Goal: Task Accomplishment & Management: Use online tool/utility

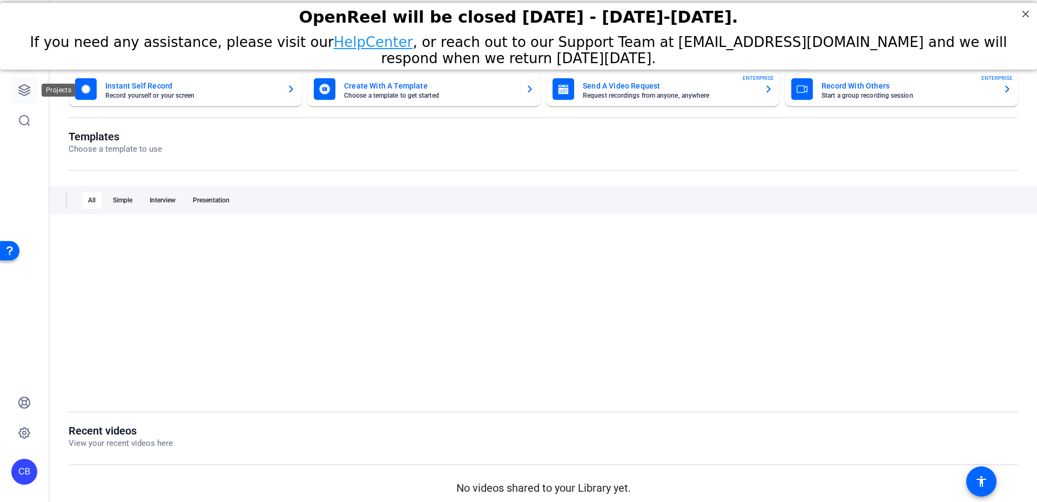
click at [25, 95] on icon at bounding box center [24, 90] width 11 height 11
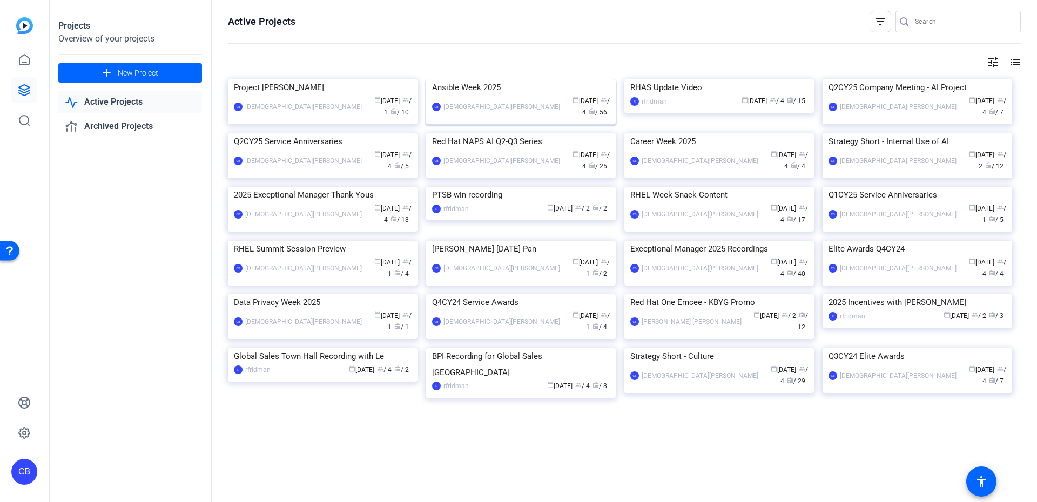
click at [485, 96] on div "Ansible Week 2025" at bounding box center [521, 87] width 178 height 16
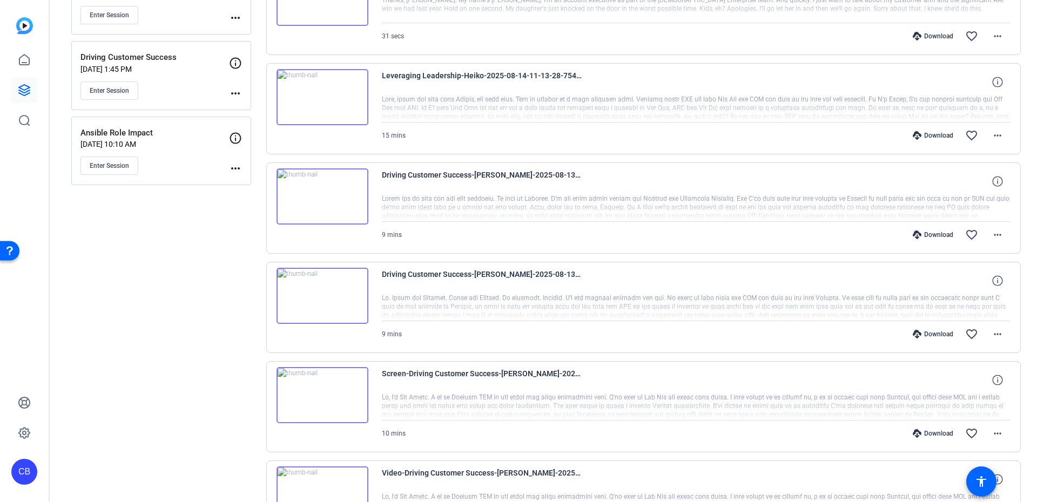
scroll to position [583, 0]
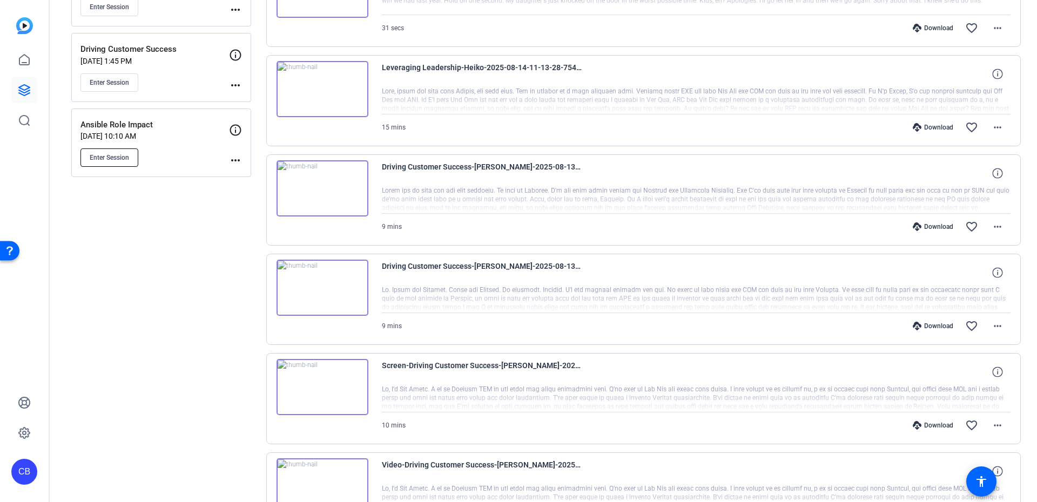
click at [125, 161] on span "Enter Session" at bounding box center [109, 157] width 39 height 9
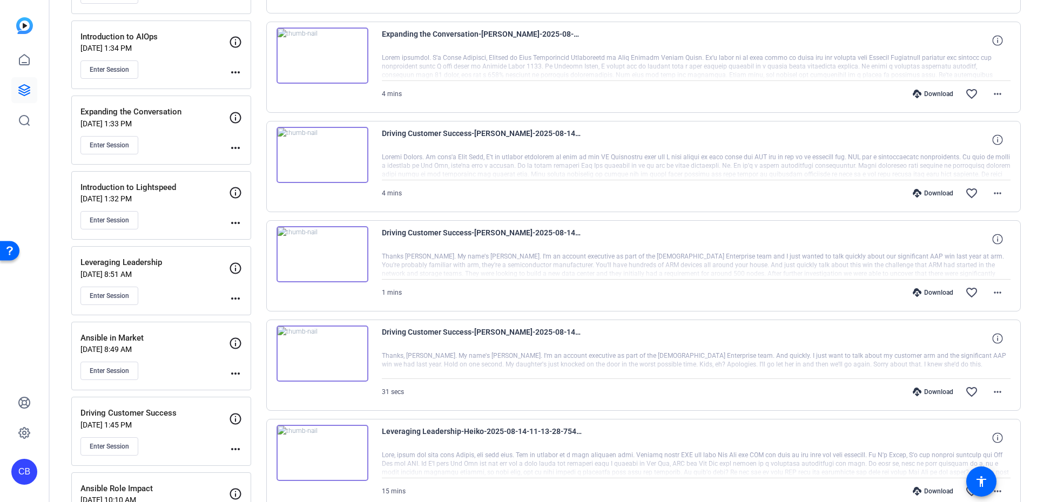
scroll to position [0, 0]
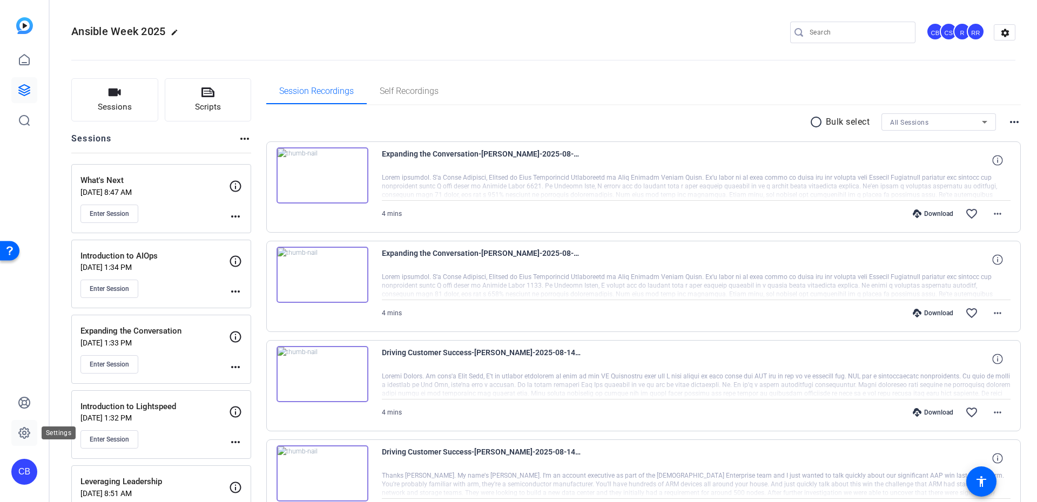
click at [19, 441] on link at bounding box center [24, 433] width 26 height 26
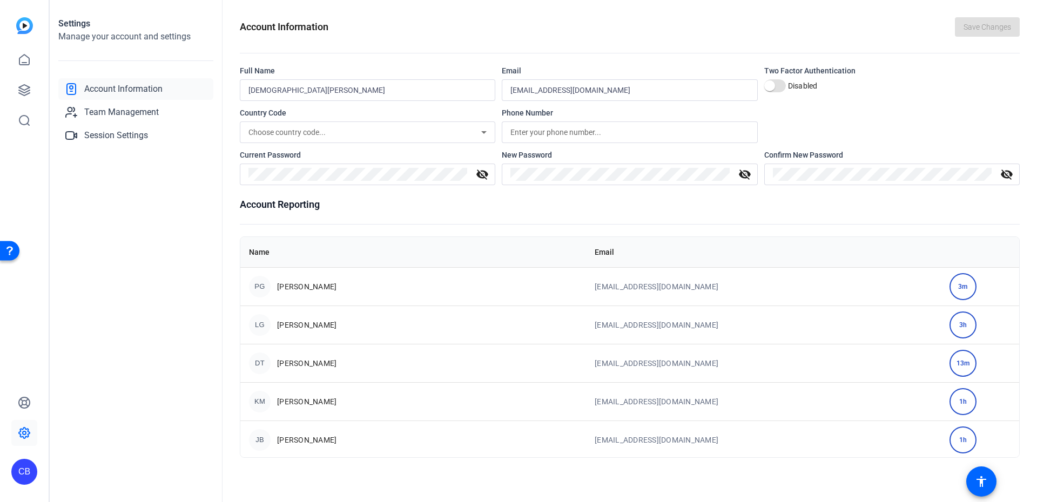
click at [12, 248] on div "Open Resource Center" at bounding box center [9, 250] width 9 height 9
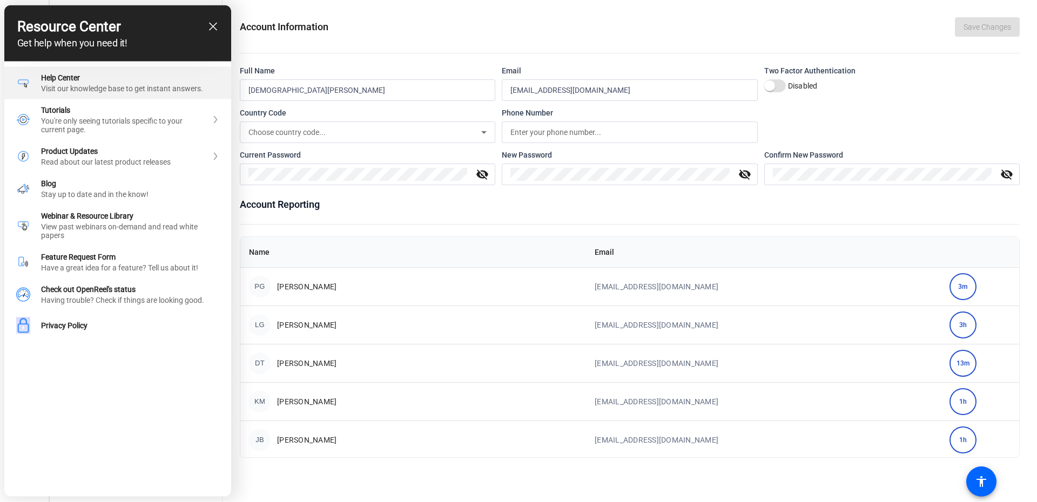
click at [58, 90] on div "Visit our knowledge base to get instant answers." at bounding box center [130, 88] width 178 height 9
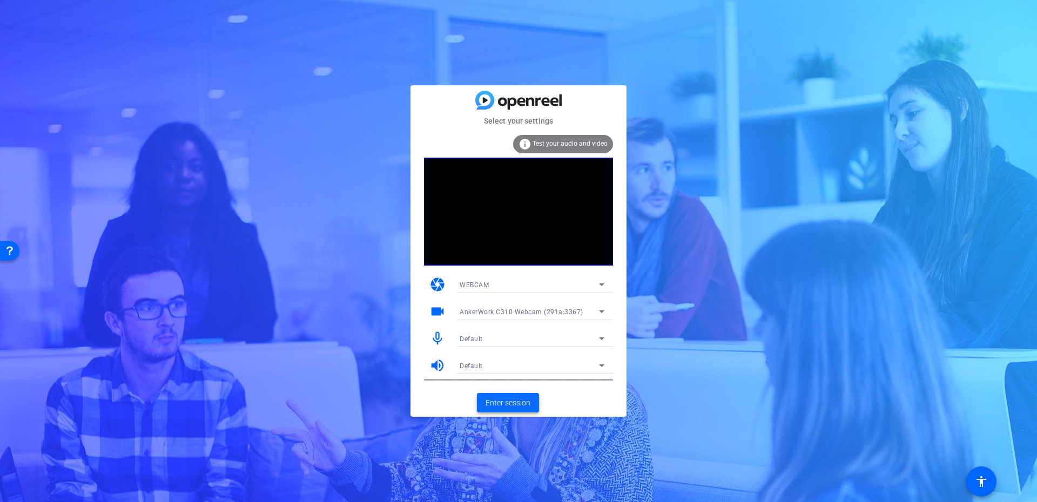
click at [514, 401] on span "Enter session" at bounding box center [507, 402] width 45 height 11
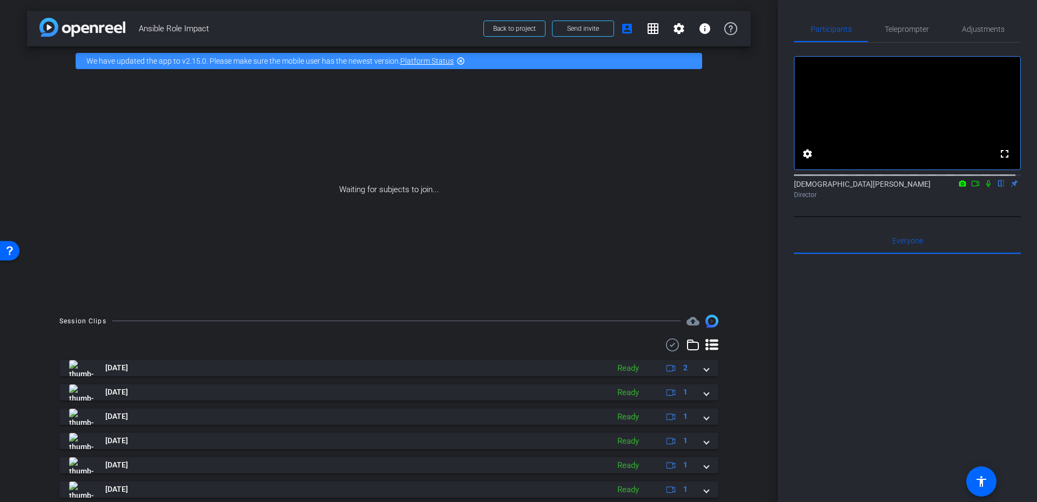
click at [972, 187] on icon at bounding box center [975, 184] width 9 height 8
click at [997, 187] on icon at bounding box center [1001, 184] width 9 height 8
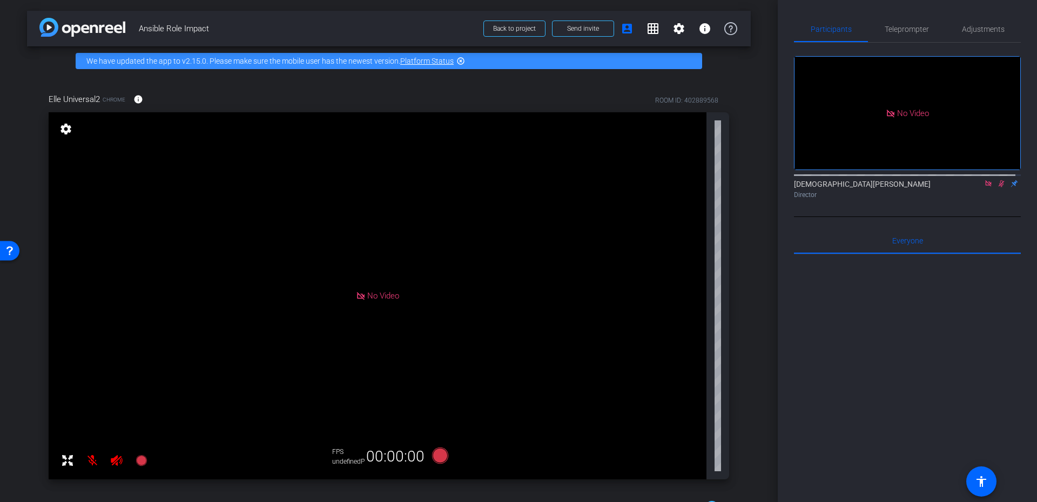
click at [994, 188] on mat-icon at bounding box center [1000, 184] width 13 height 10
click at [987, 188] on mat-icon at bounding box center [987, 184] width 13 height 10
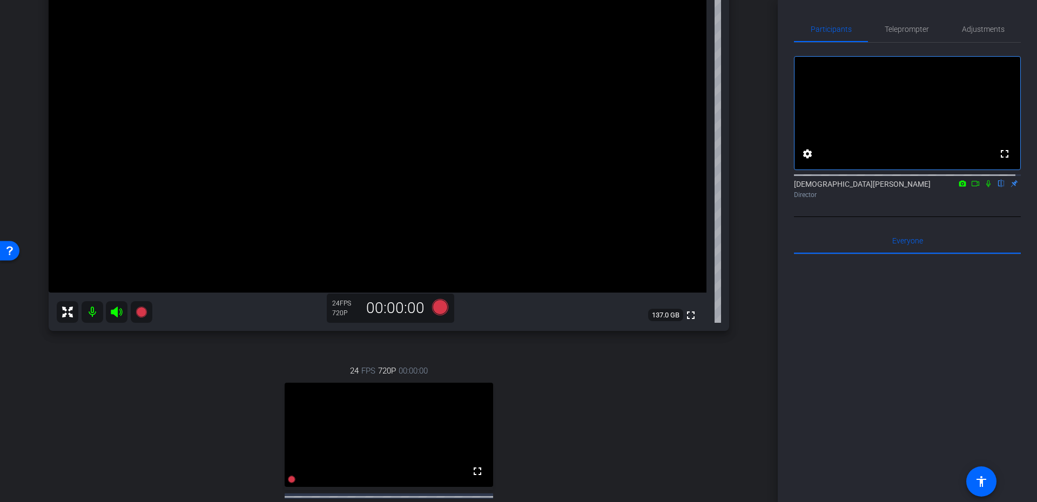
scroll to position [194, 0]
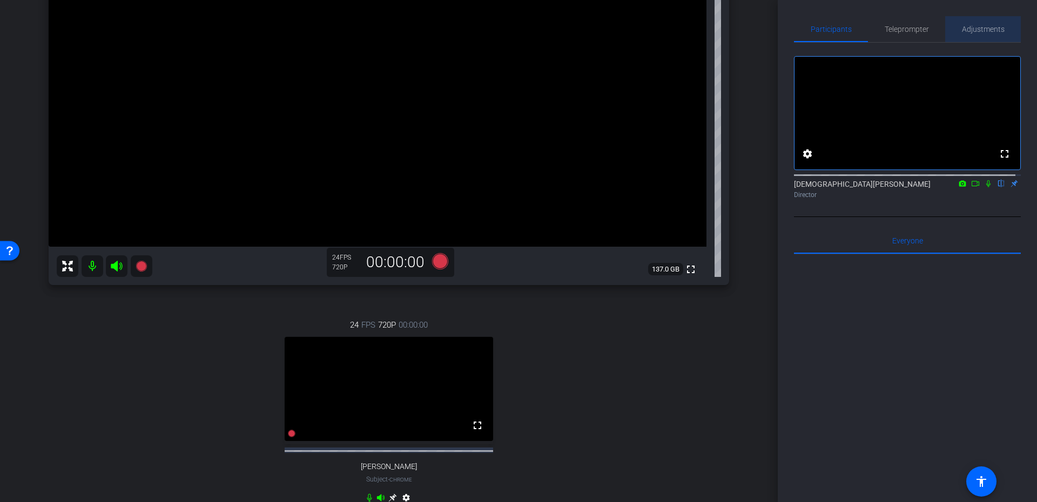
click at [990, 24] on span "Adjustments" at bounding box center [983, 29] width 43 height 26
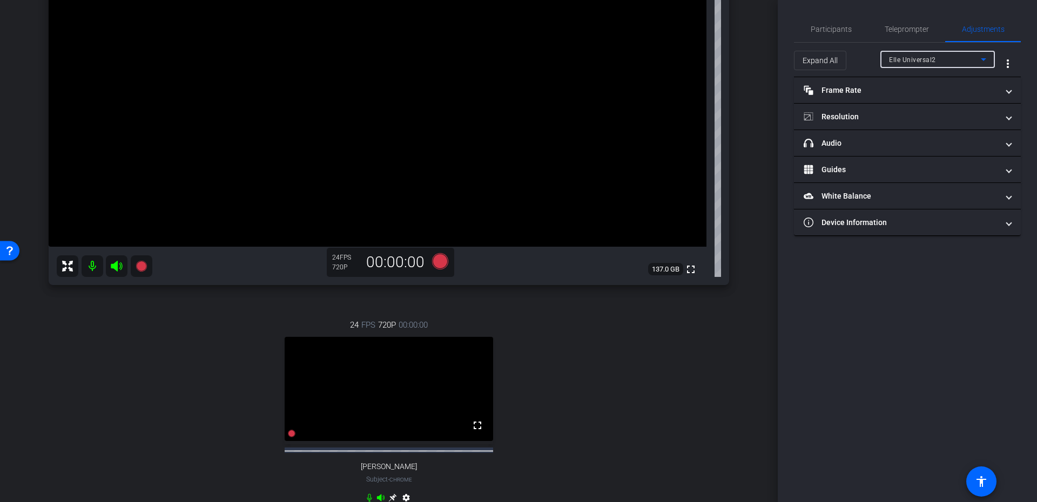
click at [939, 60] on div "Elle Universal2" at bounding box center [935, 59] width 92 height 13
click at [930, 92] on span "Andrew Brown" at bounding box center [916, 98] width 55 height 13
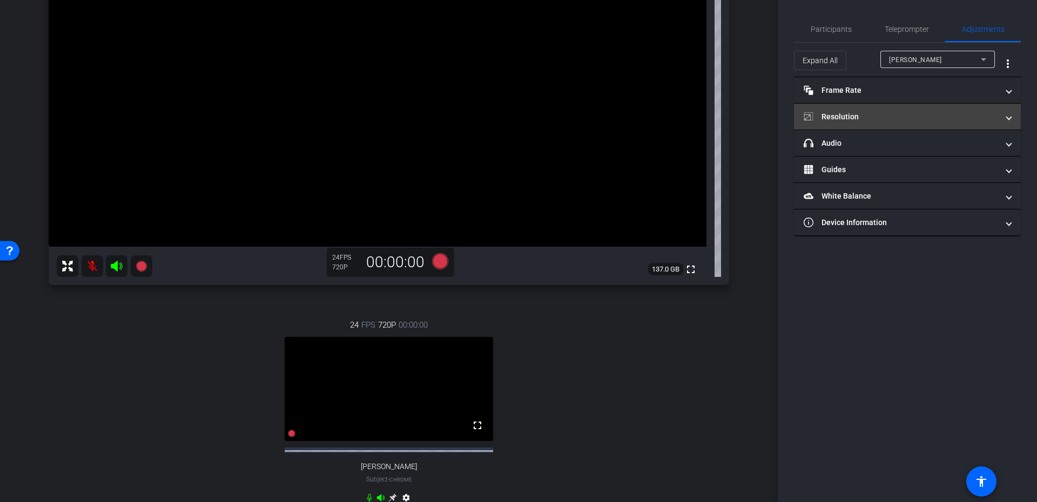
click at [861, 110] on mat-expansion-panel-header "Resolution" at bounding box center [907, 117] width 227 height 26
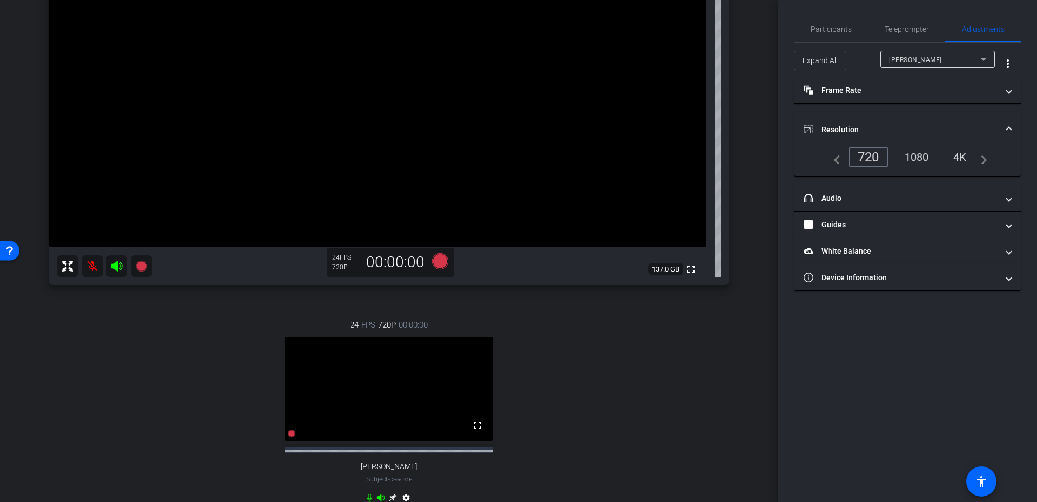
click at [917, 148] on div "1080" at bounding box center [916, 157] width 40 height 18
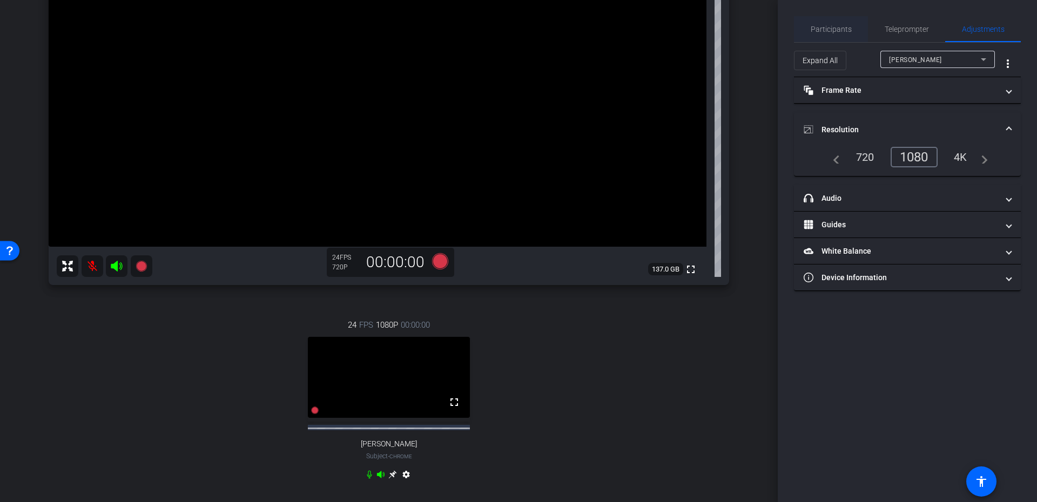
click at [840, 25] on span "Participants" at bounding box center [830, 29] width 41 height 8
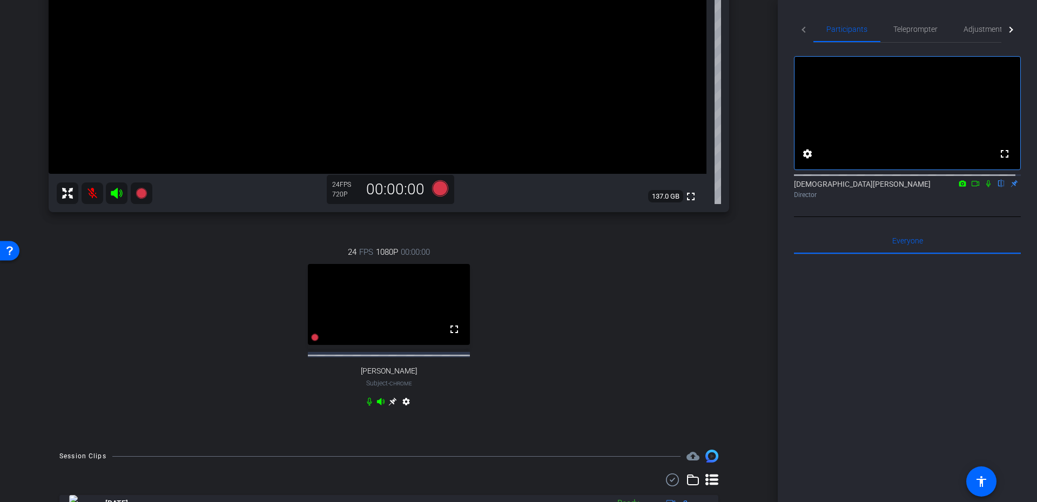
scroll to position [292, 0]
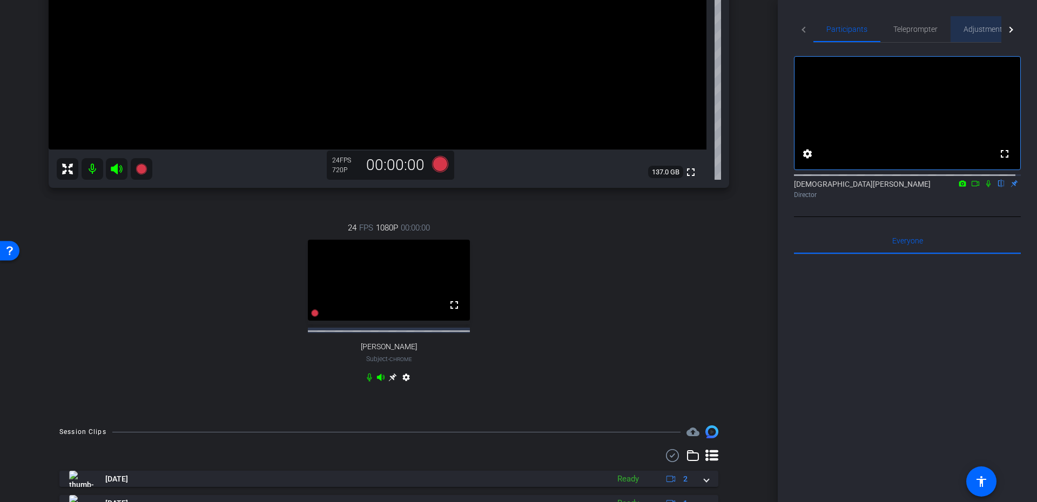
click at [965, 26] on span "Adjustments" at bounding box center [984, 29] width 43 height 8
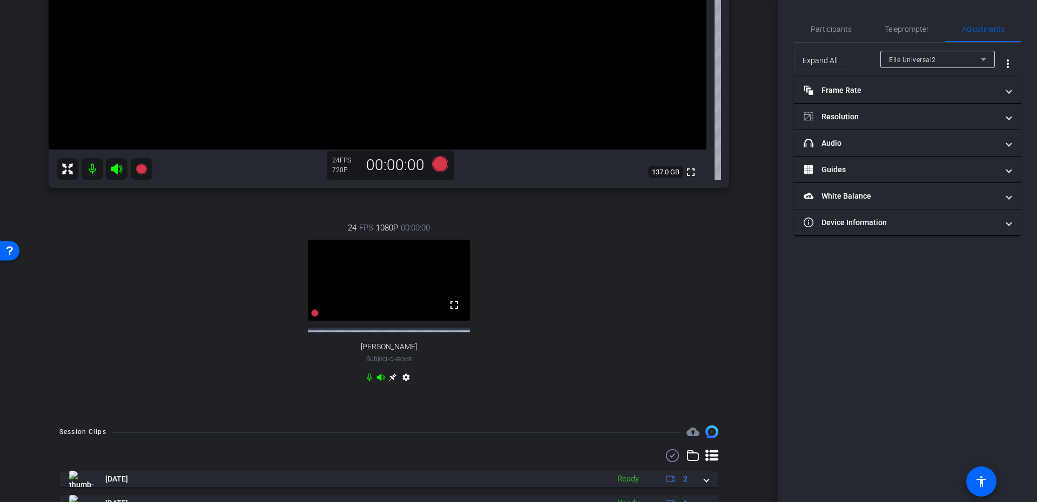
click at [899, 56] on span "Elle Universal2" at bounding box center [912, 60] width 47 height 8
click at [912, 92] on span "Andrew Brown" at bounding box center [916, 98] width 55 height 13
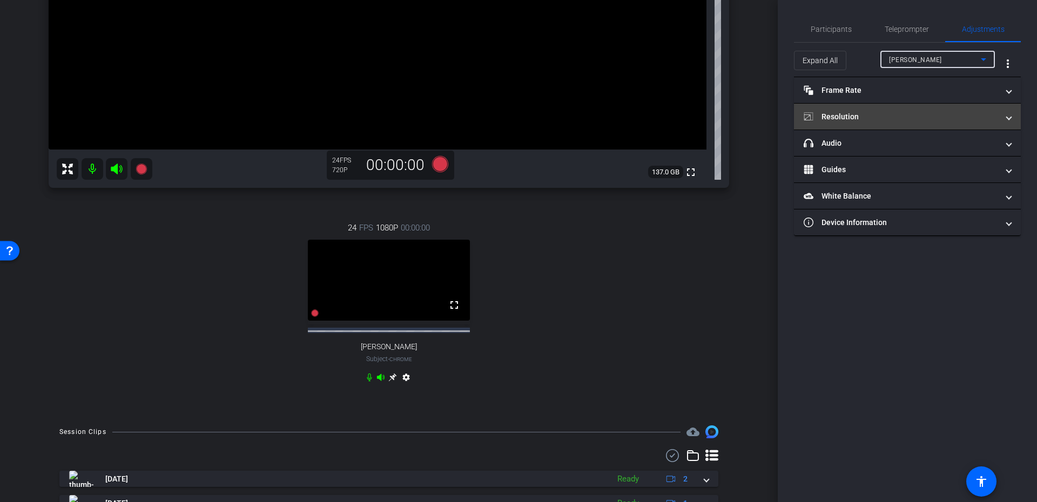
click at [870, 114] on mat-panel-title "Resolution" at bounding box center [900, 116] width 194 height 11
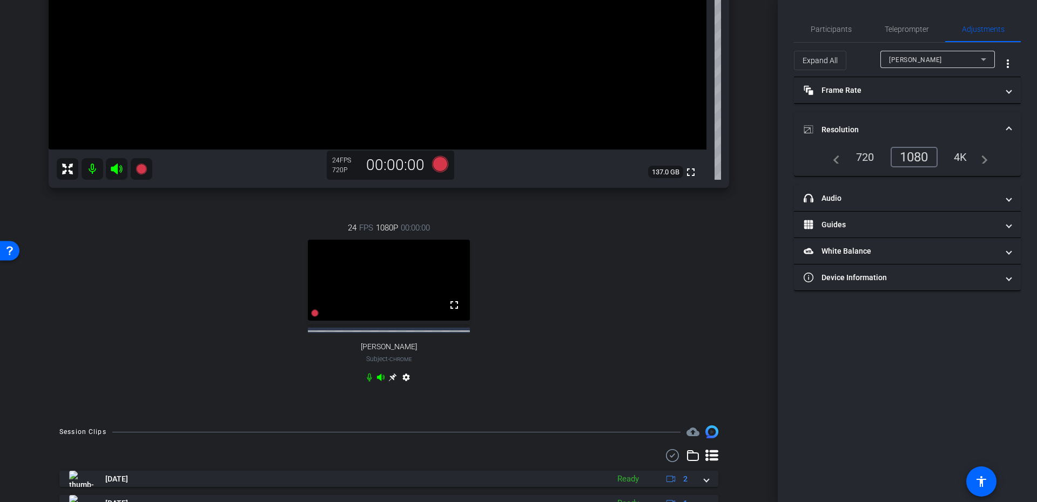
click at [875, 155] on div "720" at bounding box center [865, 157] width 35 height 18
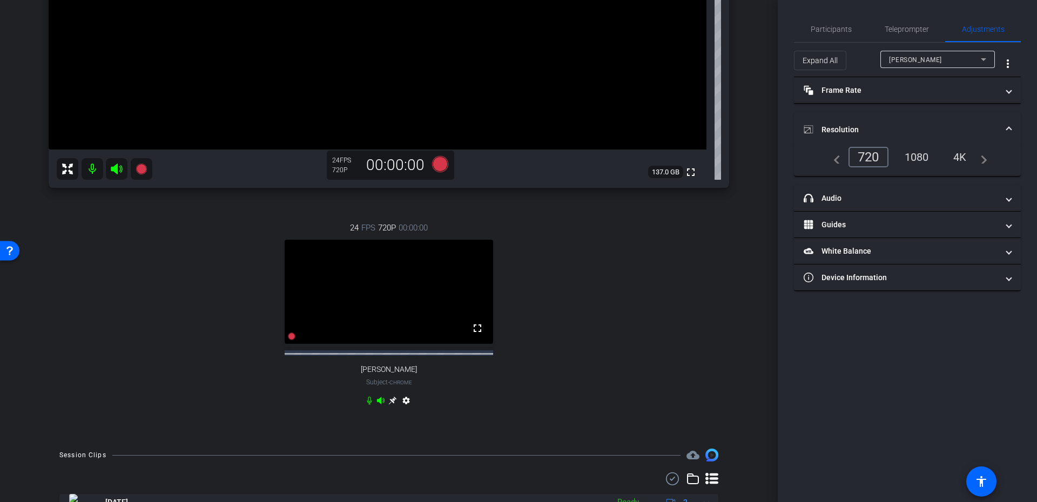
click at [913, 152] on div "1080" at bounding box center [916, 157] width 40 height 18
click at [913, 133] on mat-panel-title "Resolution" at bounding box center [900, 129] width 194 height 11
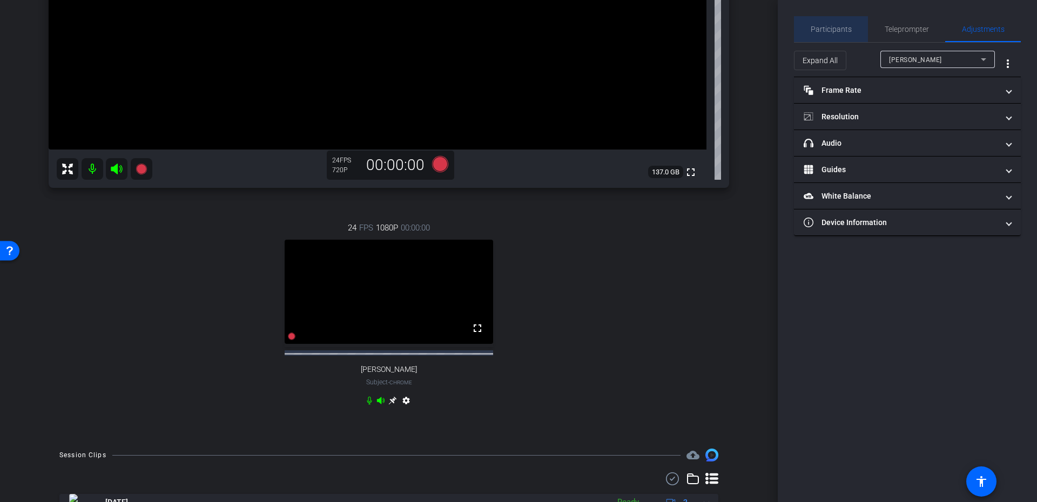
click at [832, 22] on span "Participants" at bounding box center [830, 29] width 41 height 26
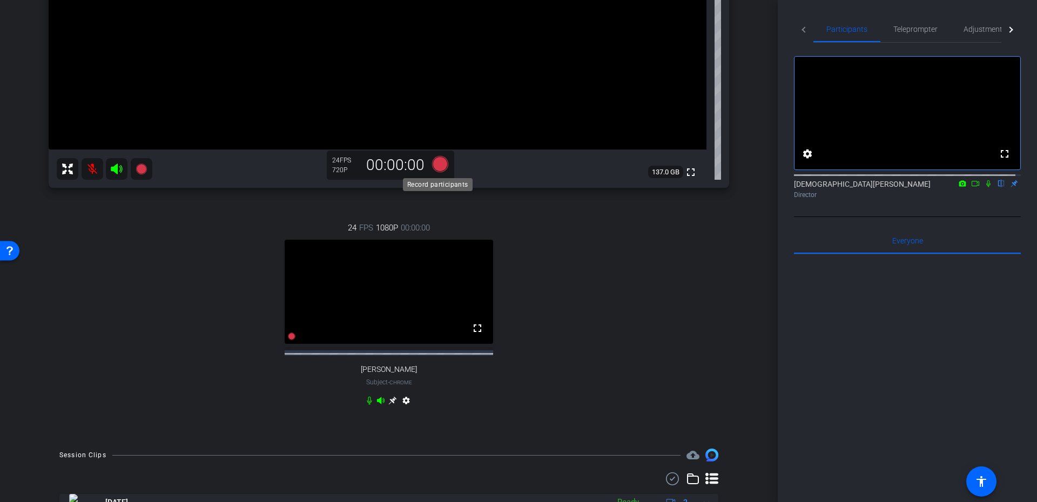
click at [438, 171] on icon at bounding box center [440, 163] width 26 height 19
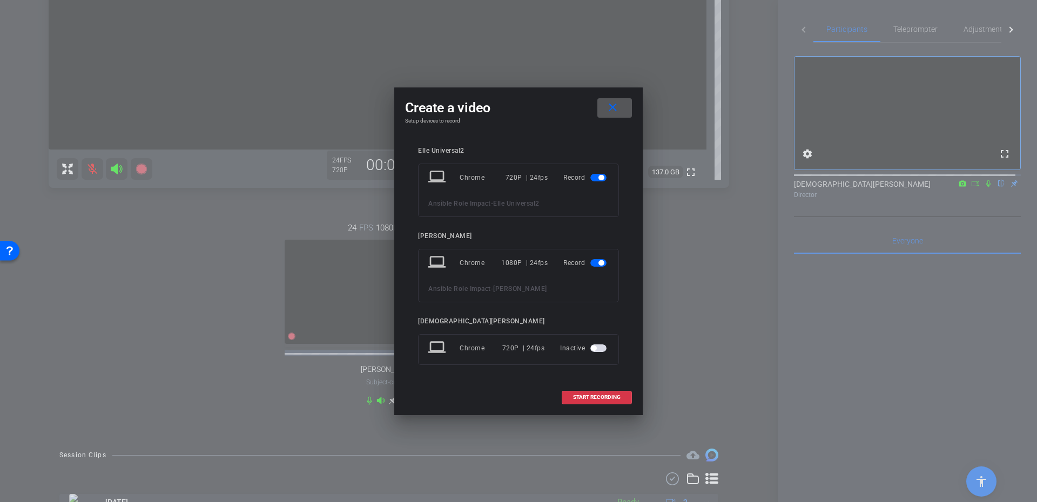
click at [600, 178] on span "button" at bounding box center [600, 177] width 5 height 5
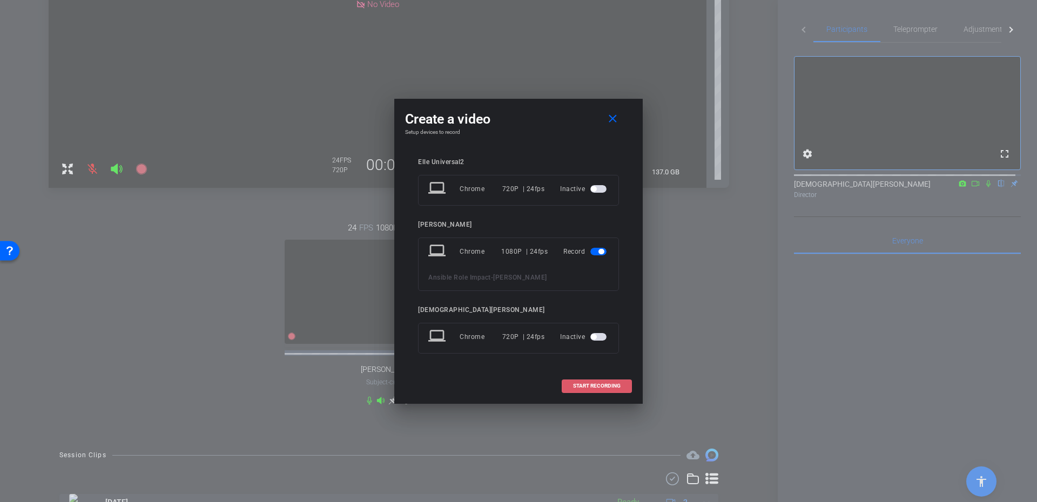
click at [611, 383] on span "START RECORDING" at bounding box center [597, 385] width 48 height 5
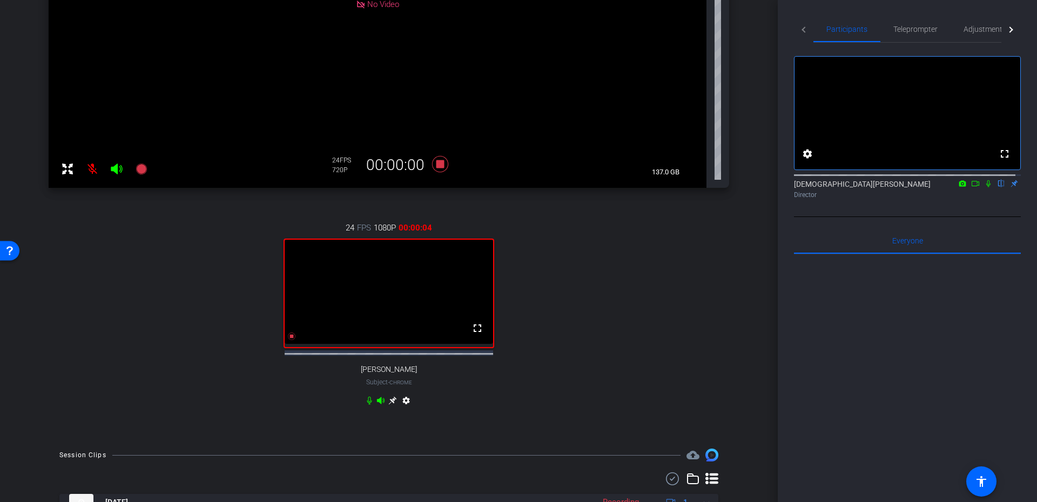
click at [986, 187] on icon at bounding box center [988, 183] width 4 height 7
click at [985, 187] on icon at bounding box center [988, 183] width 6 height 7
click at [438, 166] on icon at bounding box center [440, 164] width 16 height 16
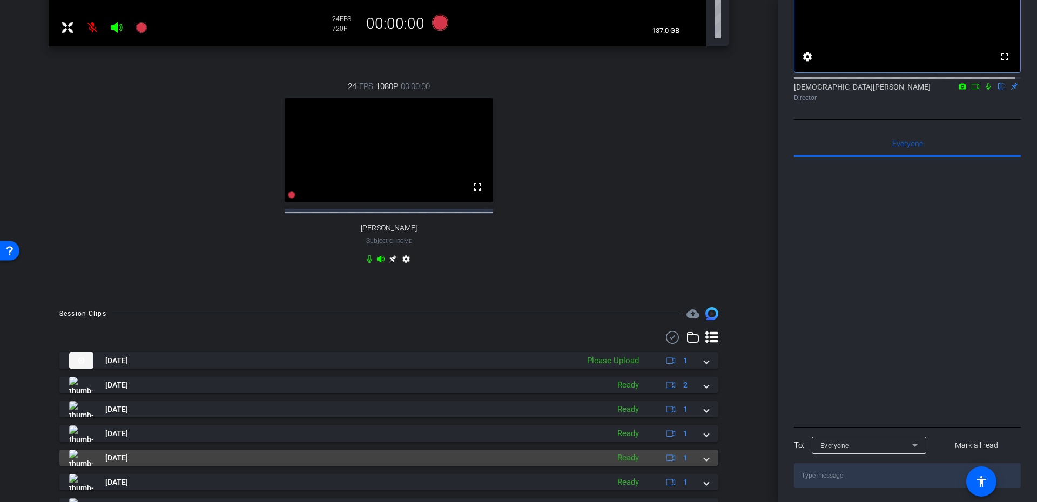
scroll to position [542, 0]
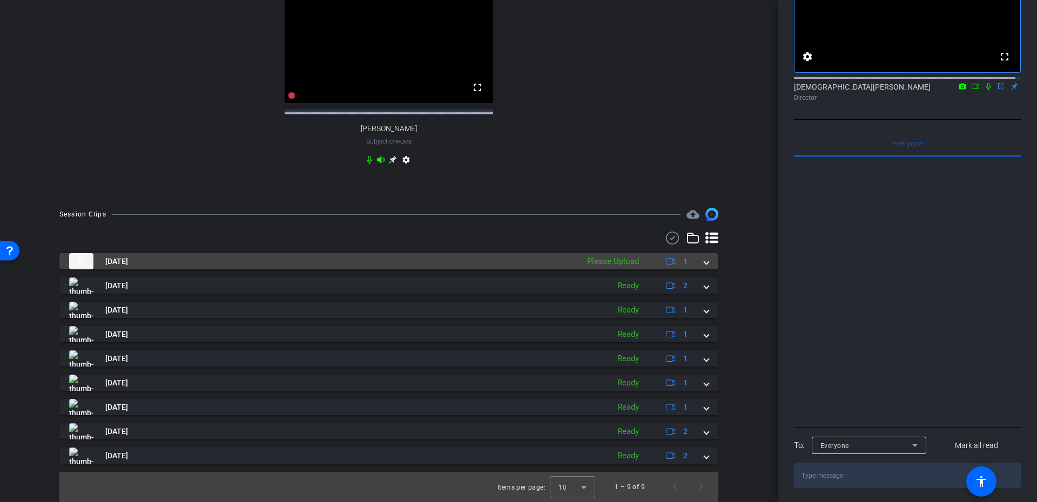
click at [702, 268] on mat-expansion-panel-header "Aug 15, 2025 Please Upload 1" at bounding box center [388, 261] width 659 height 16
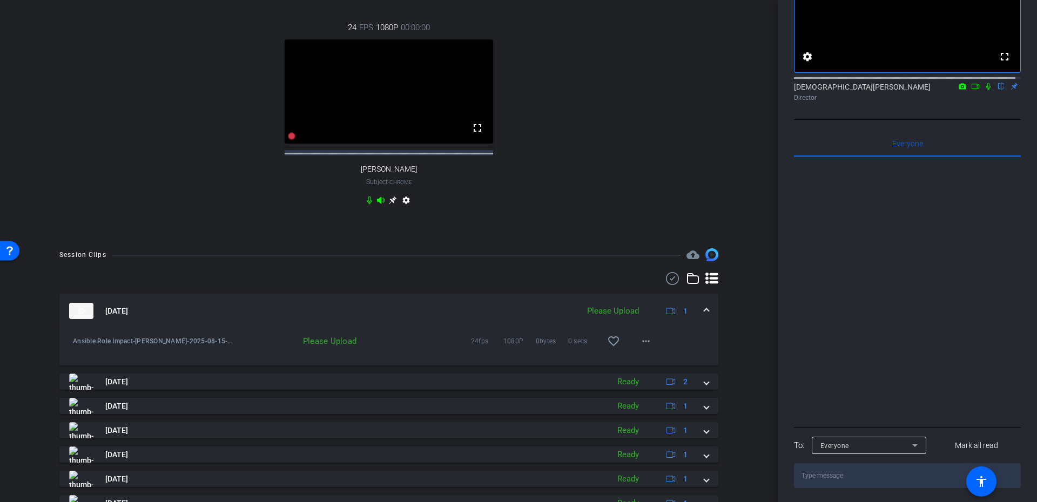
scroll to position [445, 0]
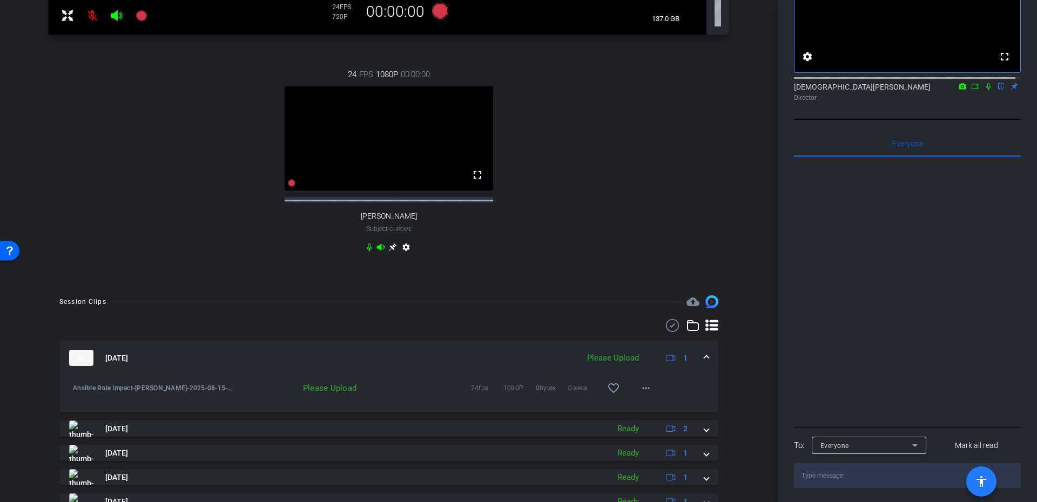
click at [977, 484] on mat-icon "accessibility" at bounding box center [980, 481] width 13 height 13
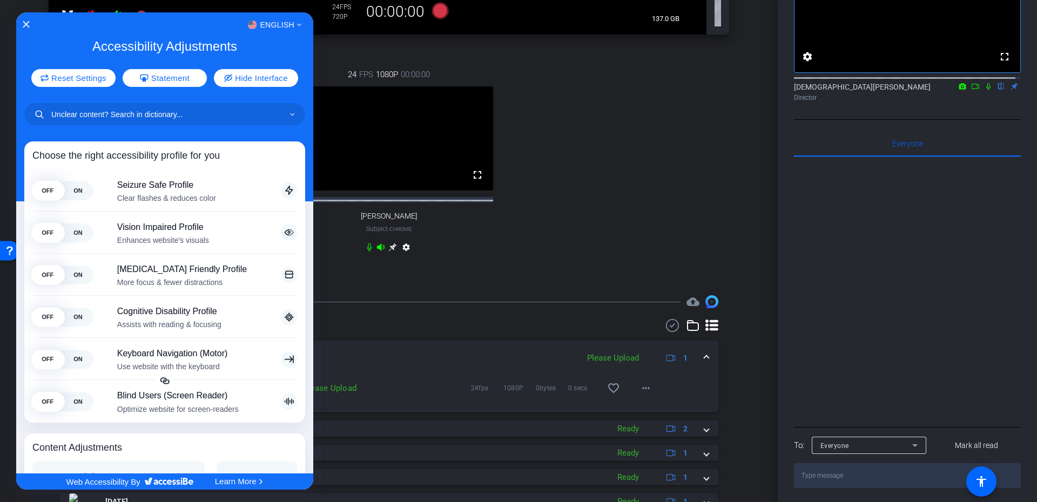
click at [29, 22] on div "English" at bounding box center [164, 25] width 297 height 14
click at [24, 22] on icon "Close Accessibility Interface" at bounding box center [27, 25] width 8 height 8
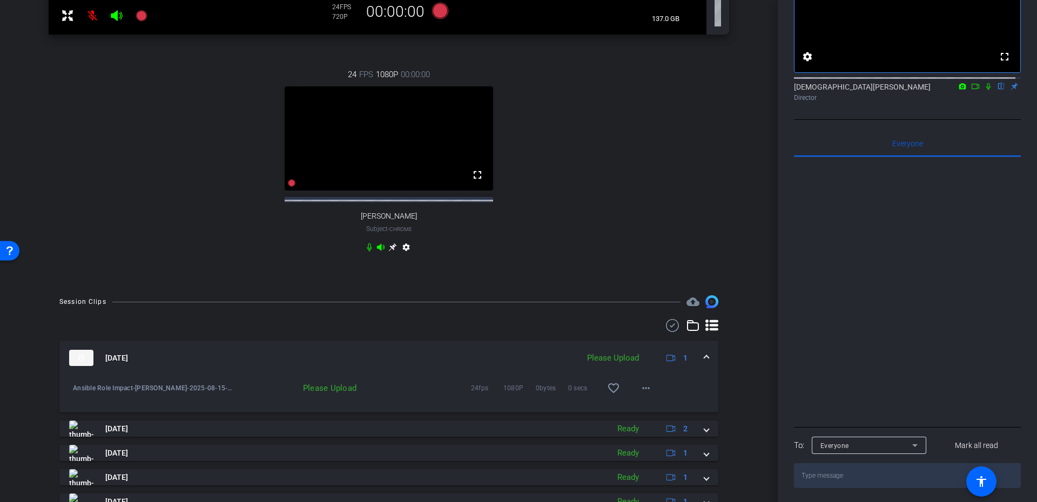
click at [317, 394] on div "Please Upload" at bounding box center [297, 388] width 127 height 11
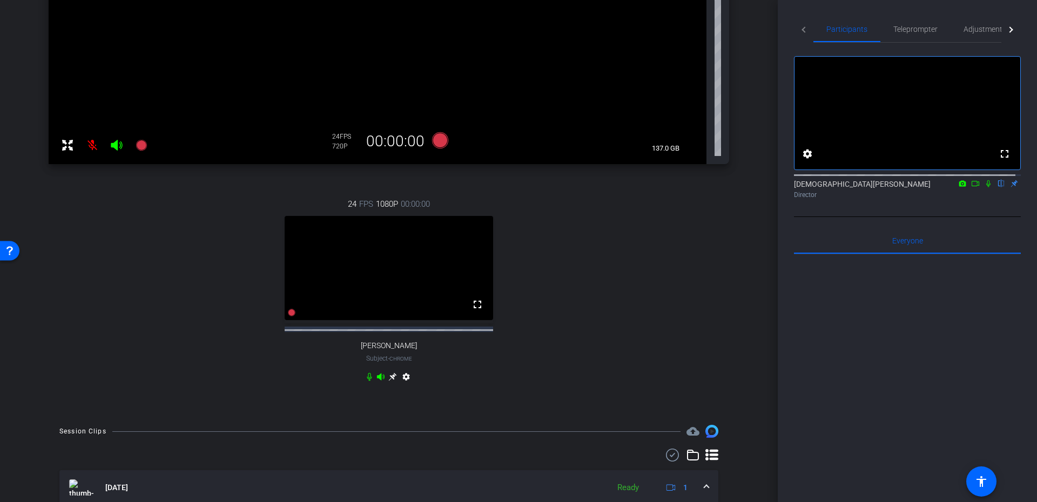
scroll to position [348, 0]
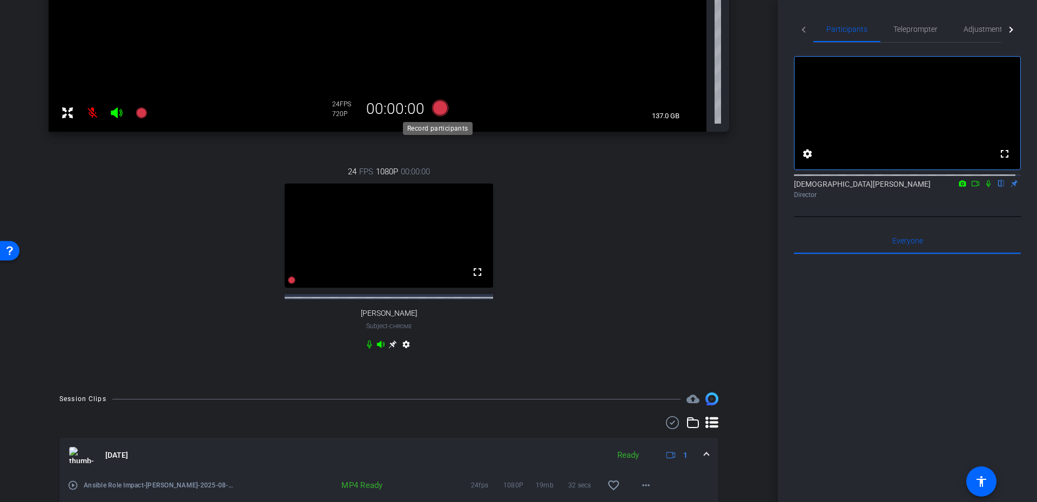
click at [440, 116] on icon at bounding box center [440, 107] width 26 height 19
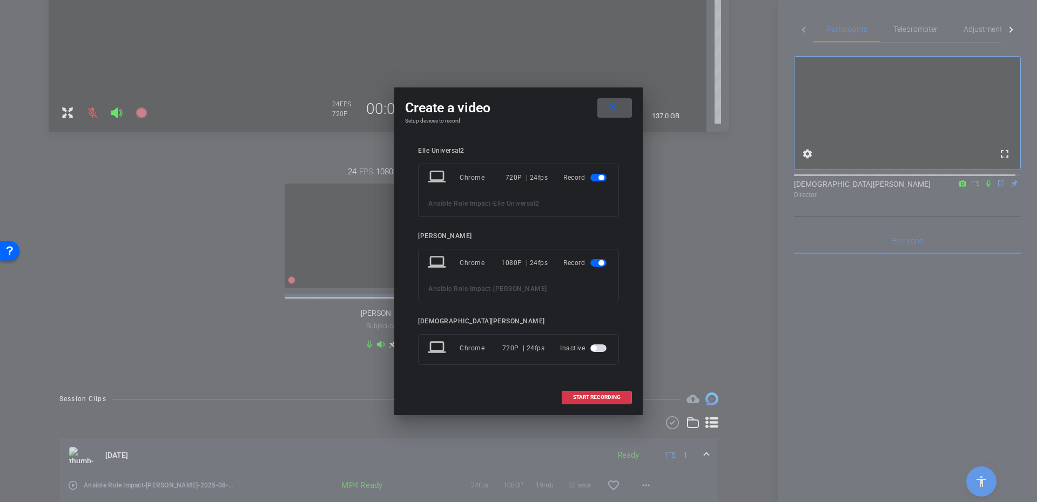
click at [601, 175] on span "button" at bounding box center [600, 177] width 5 height 5
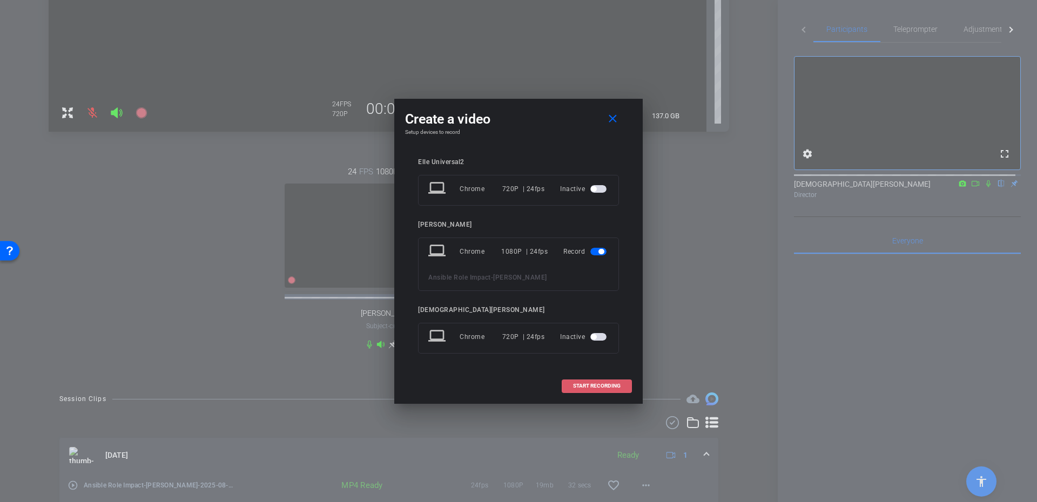
click at [610, 382] on span at bounding box center [596, 386] width 69 height 26
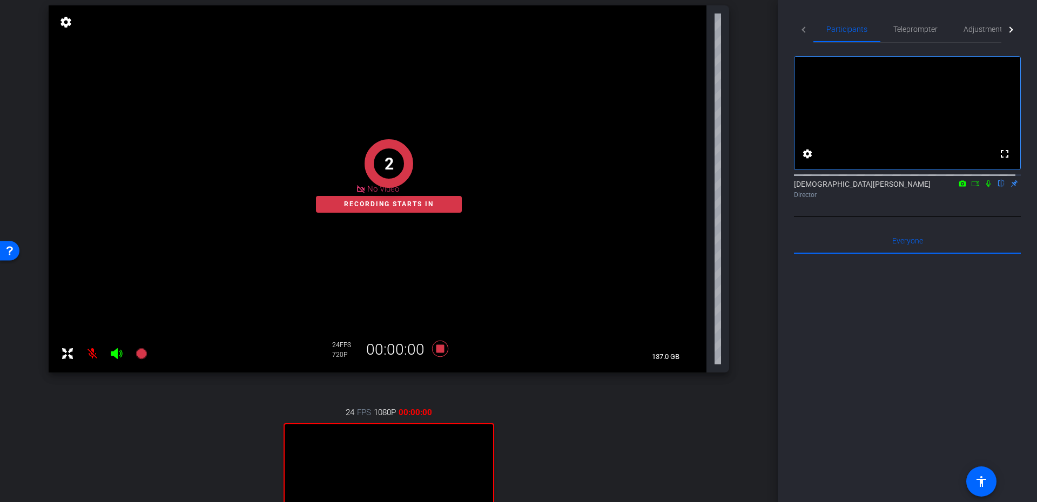
scroll to position [153, 0]
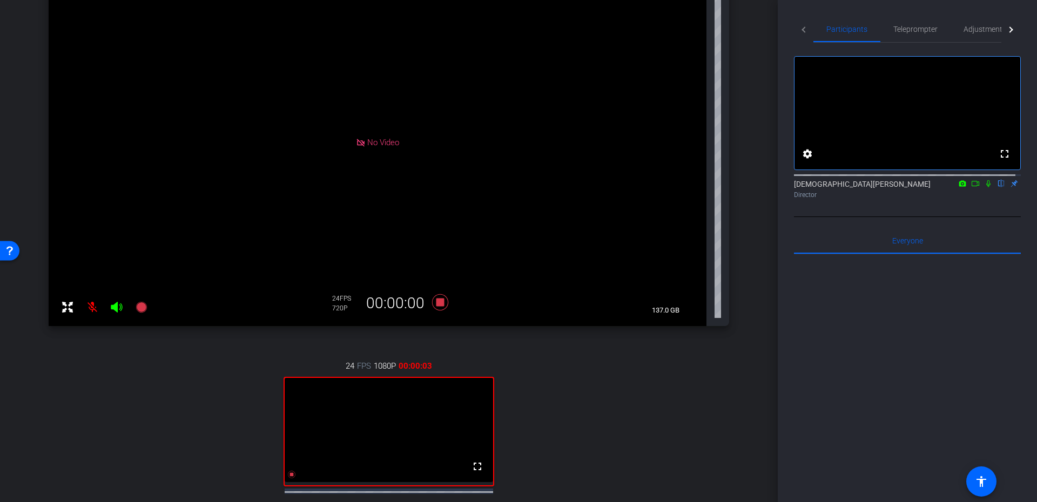
click at [984, 187] on icon at bounding box center [988, 184] width 9 height 8
click at [971, 187] on icon at bounding box center [975, 184] width 9 height 8
click at [439, 303] on icon at bounding box center [440, 302] width 16 height 16
click at [995, 188] on mat-icon at bounding box center [1000, 184] width 13 height 10
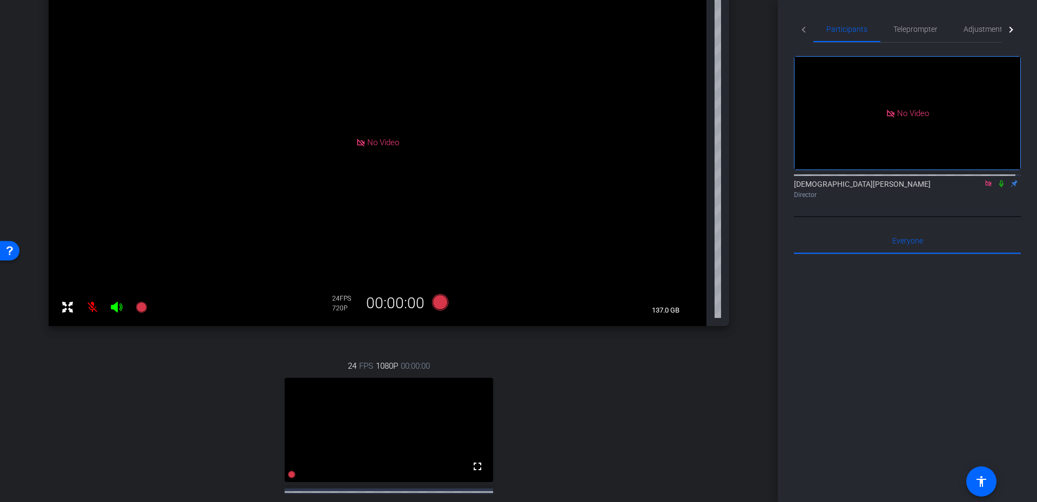
click at [984, 187] on icon at bounding box center [988, 184] width 9 height 8
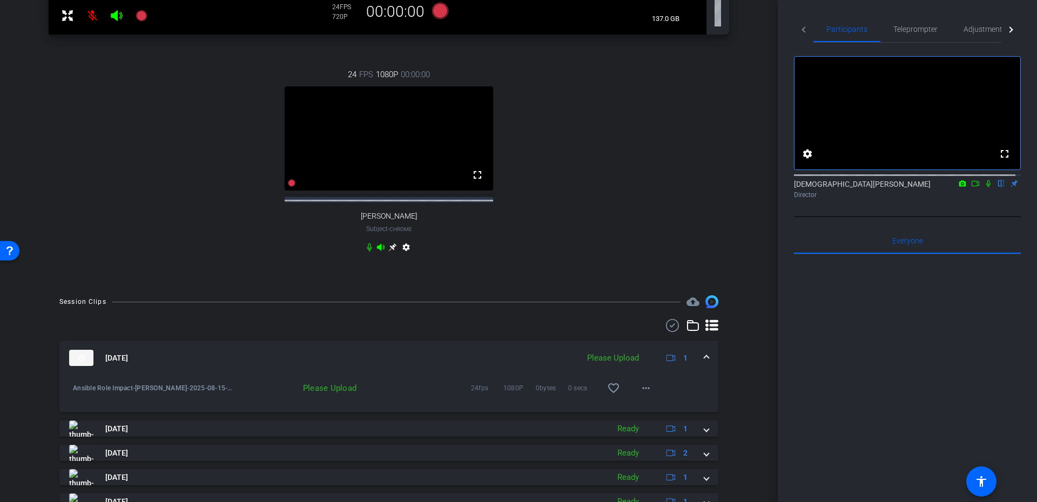
scroll to position [542, 0]
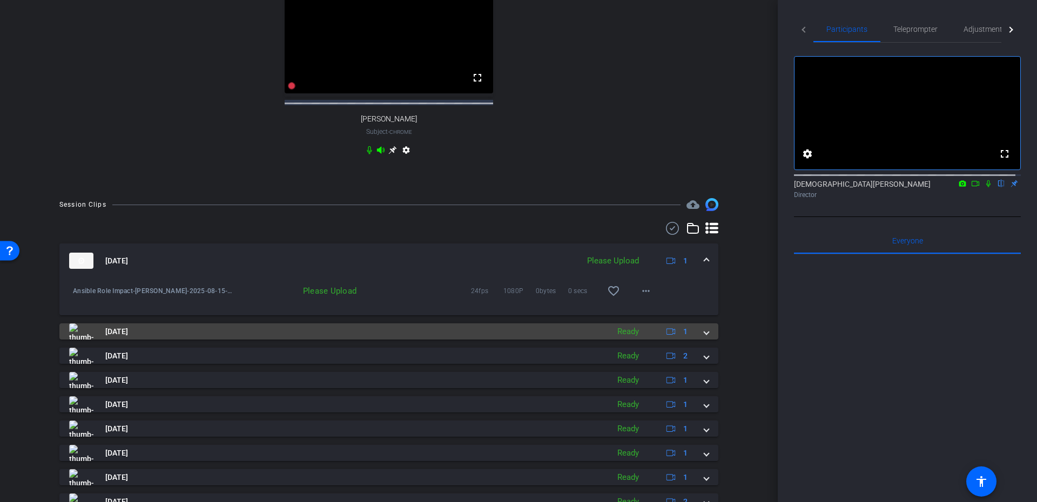
click at [706, 340] on mat-expansion-panel-header "Aug 15, 2025 Ready 1" at bounding box center [388, 331] width 659 height 16
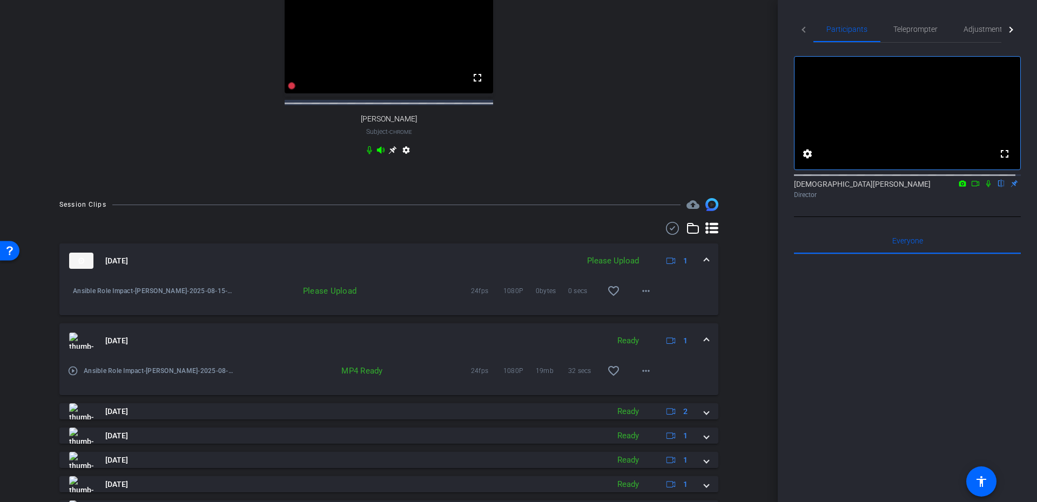
click at [706, 346] on mat-expansion-panel-header "Aug 15, 2025 Ready 1" at bounding box center [388, 340] width 659 height 35
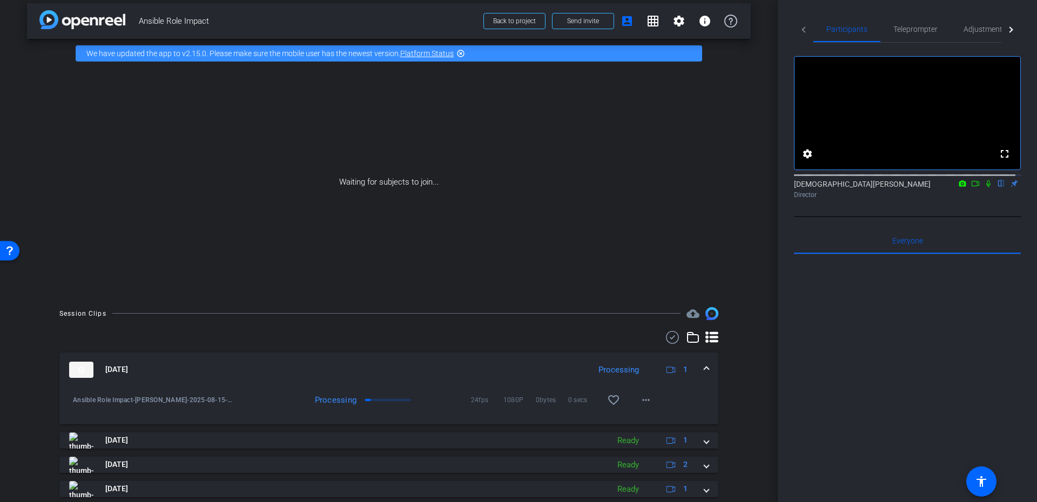
scroll to position [0, 0]
